Goal: Information Seeking & Learning: Learn about a topic

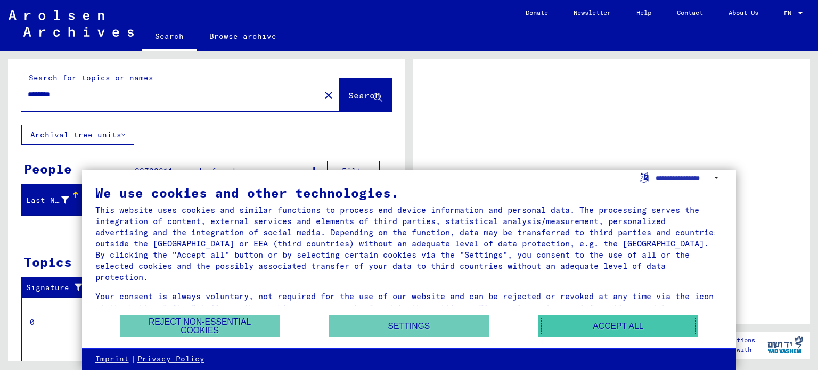
click at [583, 326] on button "Accept all" at bounding box center [618, 326] width 160 height 22
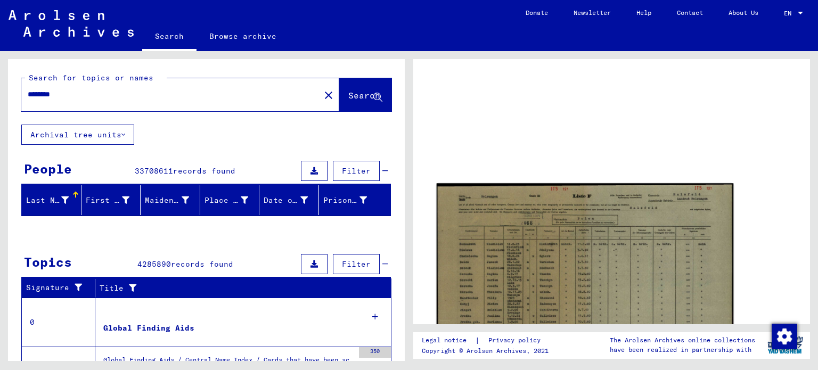
click at [524, 226] on img at bounding box center [585, 287] width 297 height 209
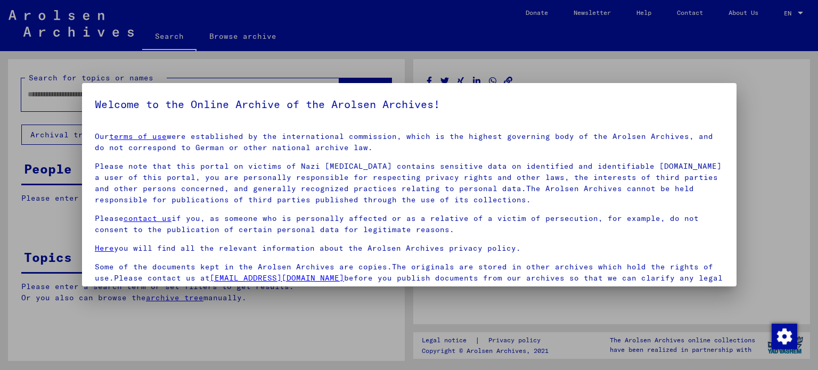
type input "********"
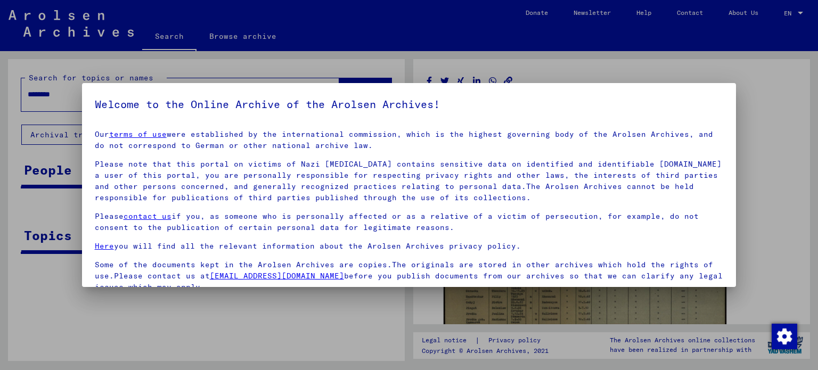
scroll to position [90, 0]
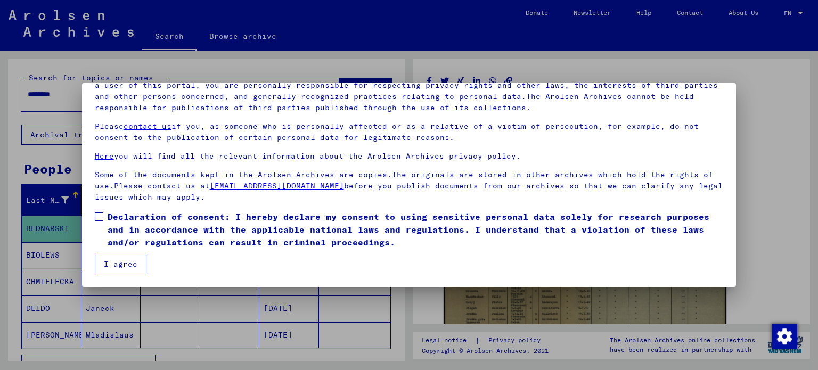
click at [126, 265] on button "I agree" at bounding box center [121, 264] width 52 height 20
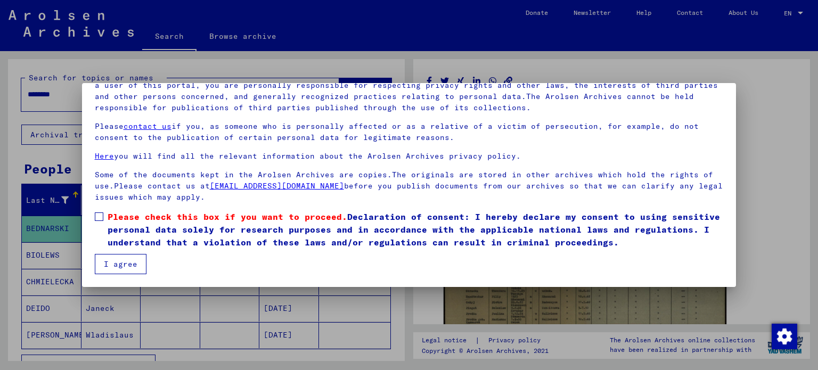
click at [100, 222] on label "Please check this box if you want to proceed. Declaration of consent: I hereby …" at bounding box center [409, 229] width 629 height 38
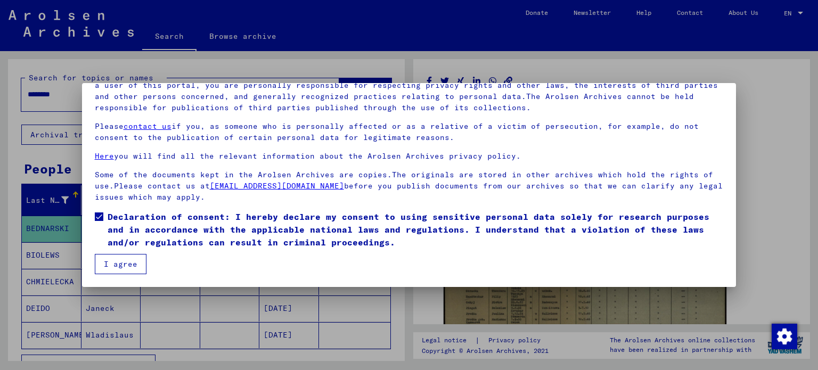
click at [128, 266] on button "I agree" at bounding box center [121, 264] width 52 height 20
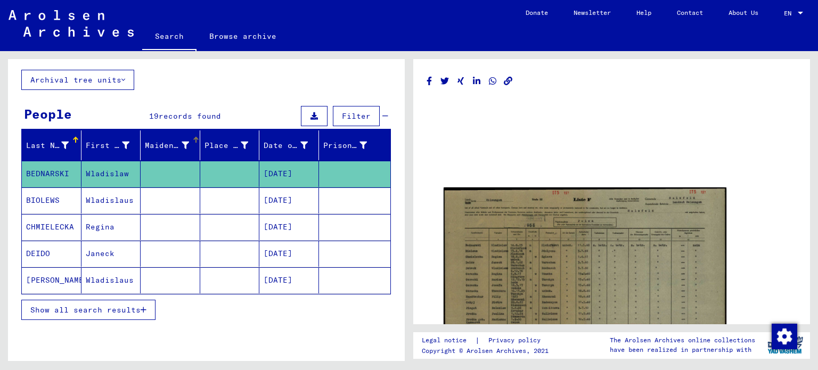
scroll to position [98, 0]
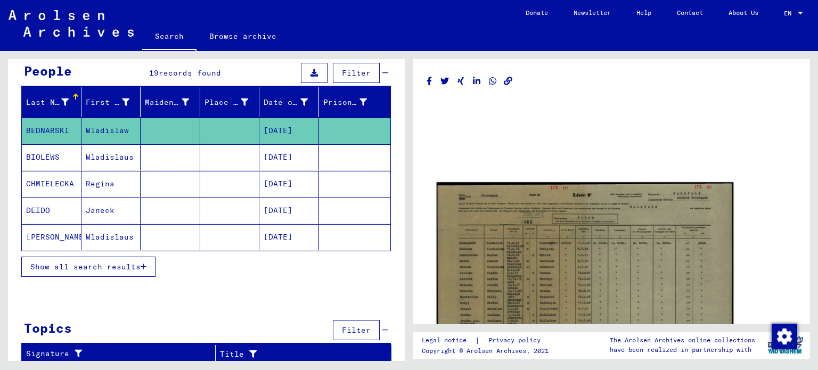
click at [534, 258] on img at bounding box center [585, 286] width 297 height 209
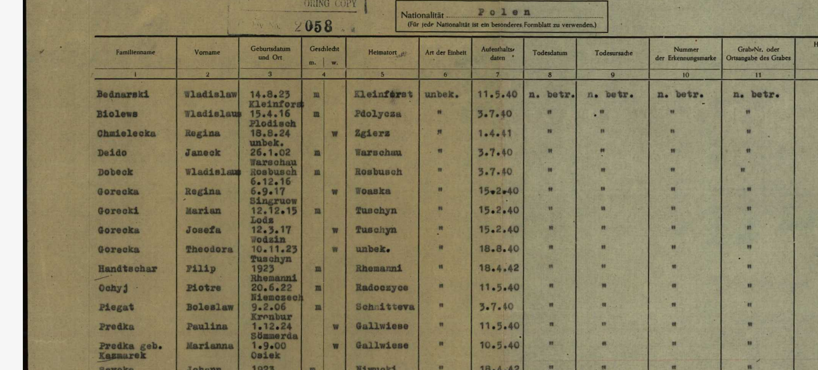
drag, startPoint x: 359, startPoint y: 181, endPoint x: 359, endPoint y: 168, distance: 12.8
click at [359, 168] on img at bounding box center [409, 159] width 654 height 264
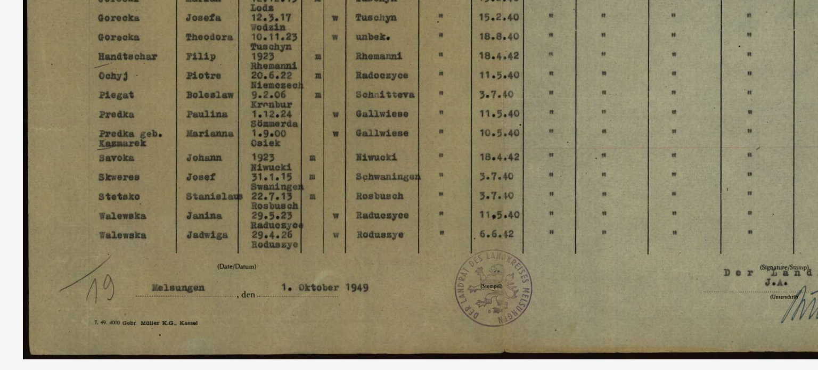
drag, startPoint x: 440, startPoint y: 231, endPoint x: 362, endPoint y: 251, distance: 80.8
click at [362, 251] on img at bounding box center [409, 159] width 654 height 264
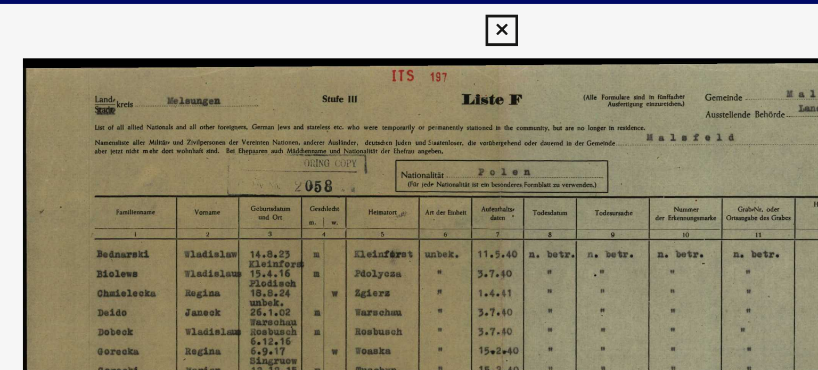
click at [412, 14] on icon at bounding box center [409, 16] width 12 height 13
